Goal: Information Seeking & Learning: Learn about a topic

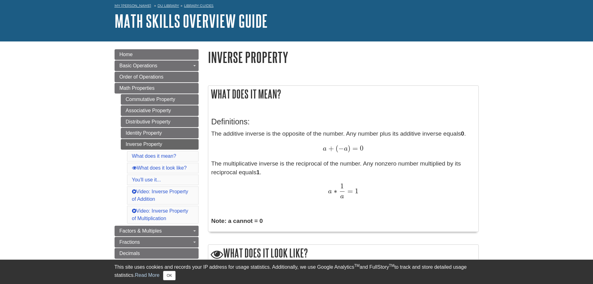
scroll to position [30, 0]
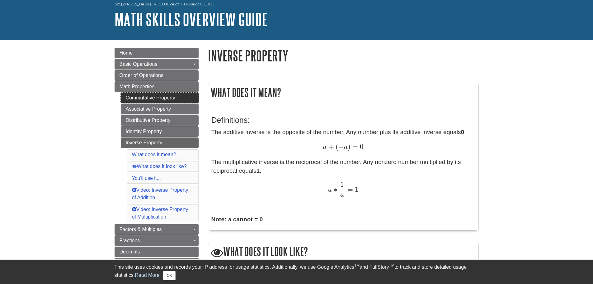
click at [149, 100] on link "Commutative Property" at bounding box center [160, 98] width 78 height 11
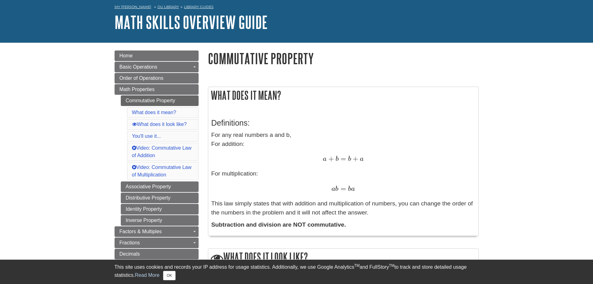
scroll to position [27, 0]
click at [142, 188] on link "Associative Property" at bounding box center [160, 187] width 78 height 11
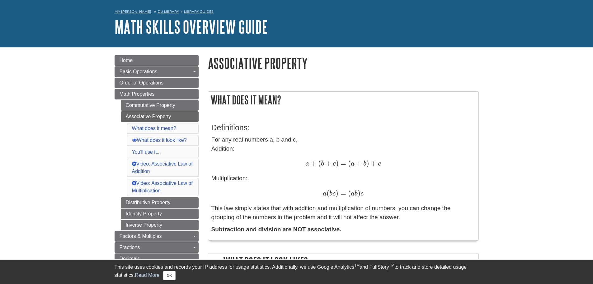
scroll to position [22, 0]
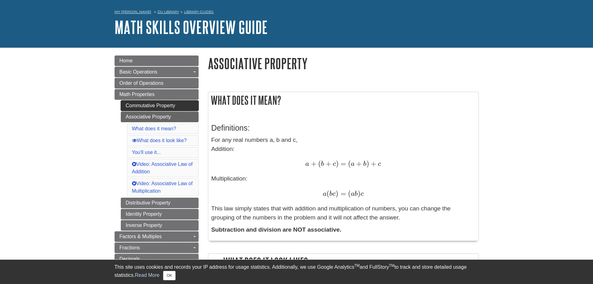
click at [146, 105] on link "Commutative Property" at bounding box center [160, 105] width 78 height 11
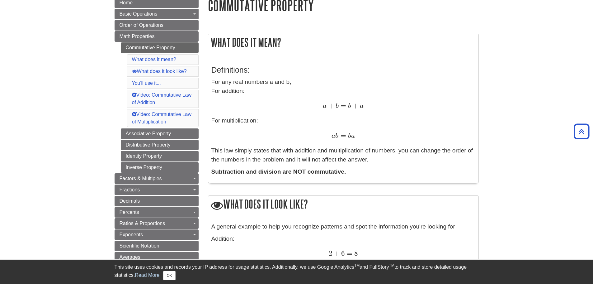
scroll to position [40, 0]
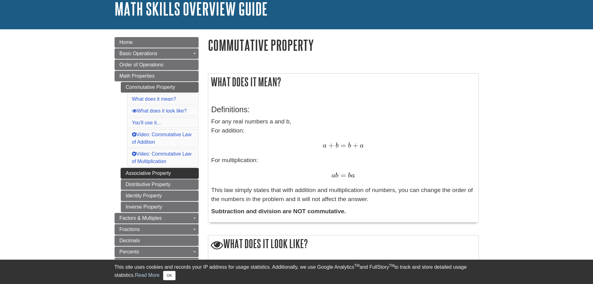
click at [149, 174] on link "Associative Property" at bounding box center [160, 173] width 78 height 11
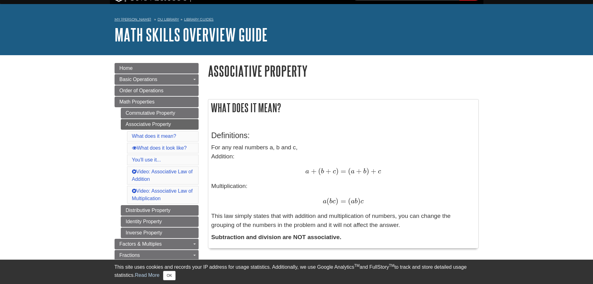
scroll to position [15, 0]
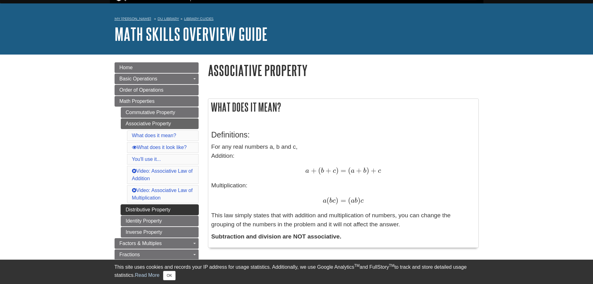
click at [155, 209] on link "Distributive Property" at bounding box center [160, 209] width 78 height 11
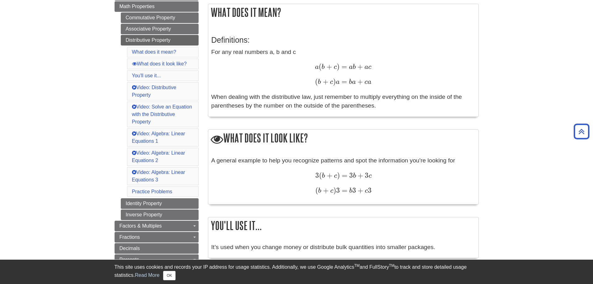
scroll to position [110, 0]
click at [138, 203] on link "Identity Property" at bounding box center [160, 203] width 78 height 11
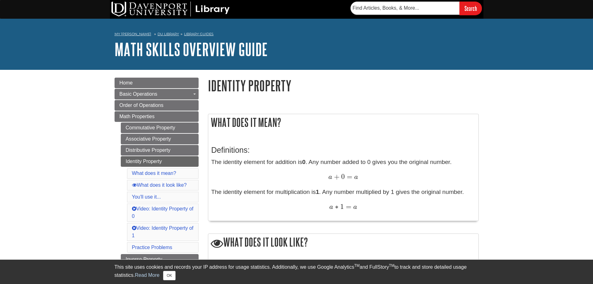
click at [274, 179] on div "a + 0 = a a + 0 = a" at bounding box center [344, 177] width 264 height 9
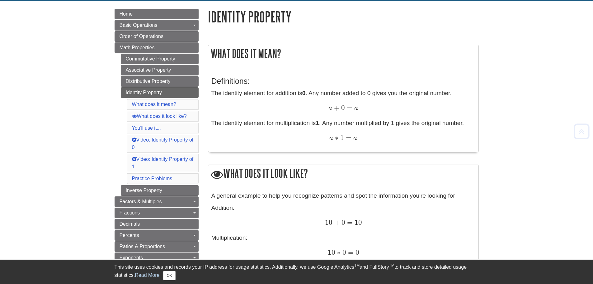
scroll to position [69, 0]
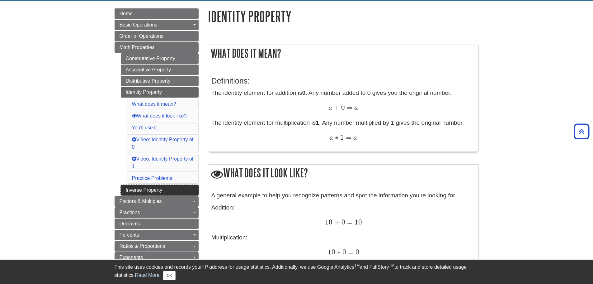
click at [139, 191] on link "Inverse Property" at bounding box center [160, 190] width 78 height 11
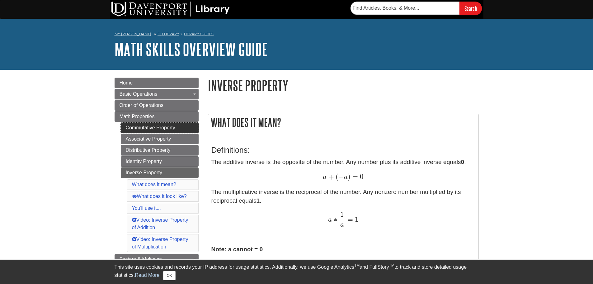
click at [136, 129] on link "Commutative Property" at bounding box center [160, 127] width 78 height 11
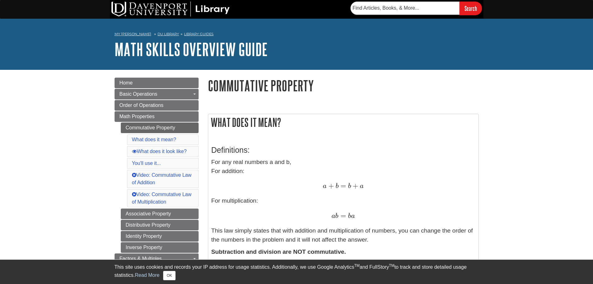
click at [311, 153] on h3 "Definitions:" at bounding box center [344, 149] width 264 height 9
